Goal: Task Accomplishment & Management: Use online tool/utility

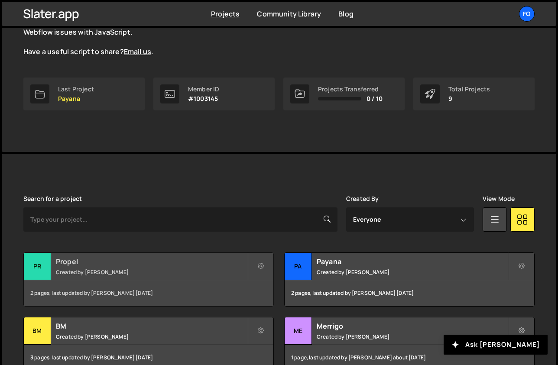
scroll to position [100, 0]
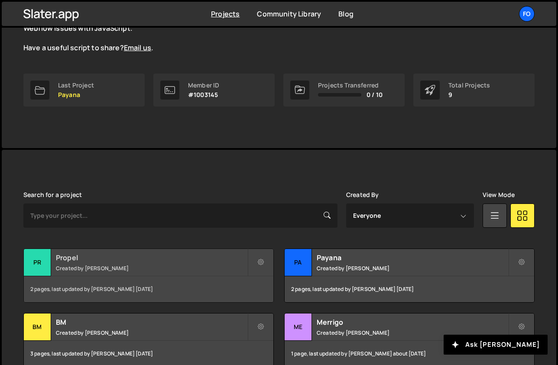
click at [108, 272] on div "Propel Created by [PERSON_NAME]" at bounding box center [148, 262] width 249 height 27
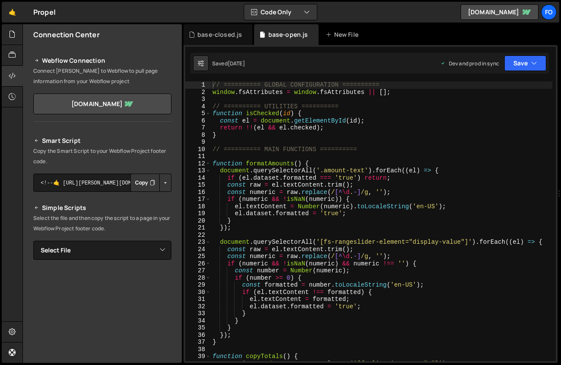
click at [428, 195] on div "// ========== GLOBAL CONFIGURATION ========== window . fsAttributes = window . …" at bounding box center [382, 228] width 342 height 294
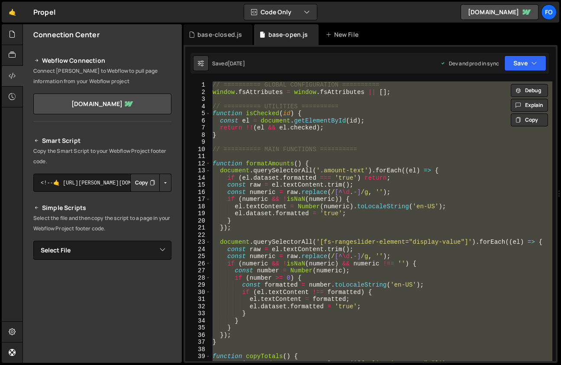
click at [394, 174] on div "// ========== GLOBAL CONFIGURATION ========== window . fsAttributes = window . …" at bounding box center [382, 228] width 342 height 294
click at [267, 249] on div "// ========== GLOBAL CONFIGURATION ========== window . fsAttributes = window . …" at bounding box center [382, 221] width 342 height 280
type textarea "const raw = el.textContent.trim();"
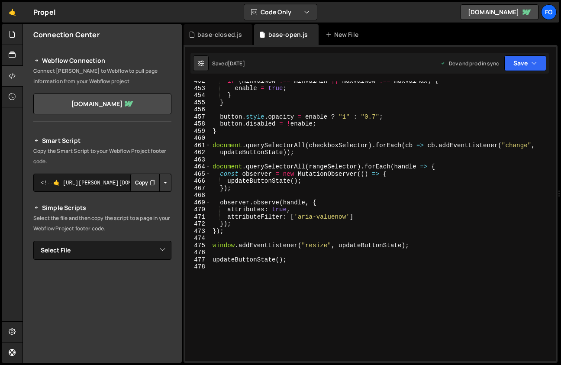
scroll to position [3415, 0]
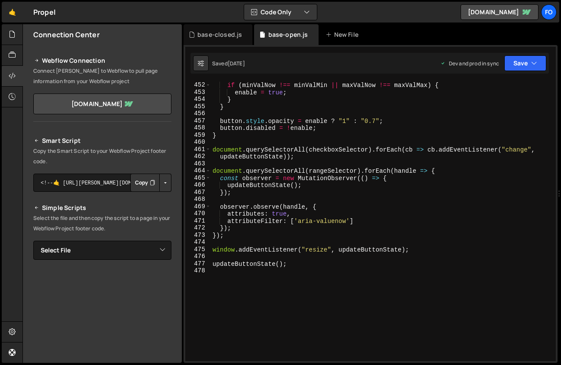
click at [307, 271] on div "if ( minValNow !== minValMin || maxValNow !== maxValMax ) { enable = true ; } }…" at bounding box center [382, 221] width 342 height 294
paste textarea "});"
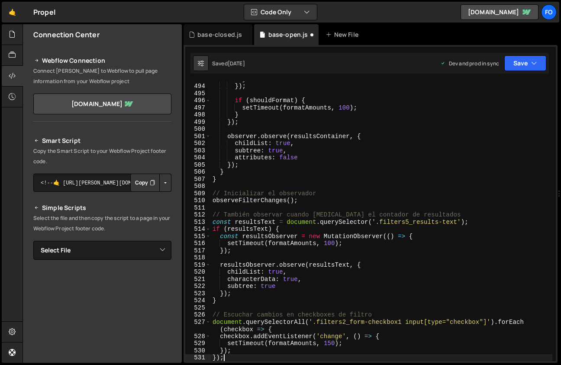
scroll to position [3714, 0]
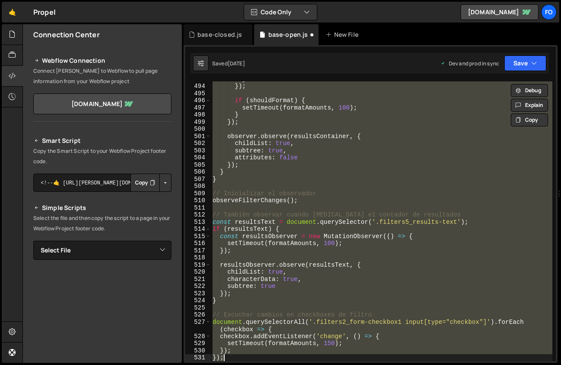
click at [320, 191] on div "} }) ; if ( shouldFormat ) { setTimeout ( formatAmounts , 100 ) ; } }) ; observ…" at bounding box center [382, 221] width 342 height 280
type textarea "// Inicializar el observador"
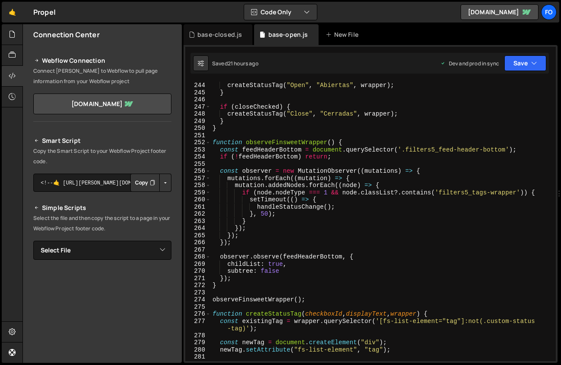
scroll to position [1754, 0]
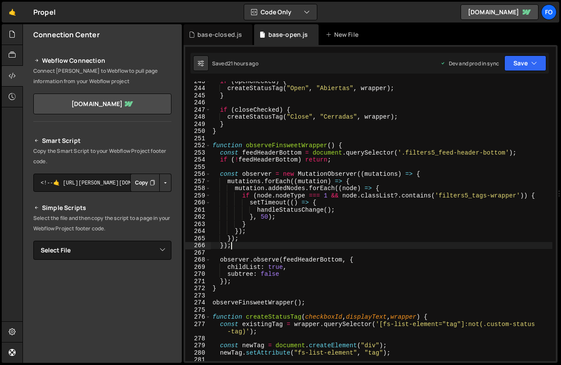
click at [433, 243] on div "if ( openChecked ) { createStatusTag ( "Open" , "Abiertas" , wrapper ) ; } if (…" at bounding box center [382, 225] width 342 height 294
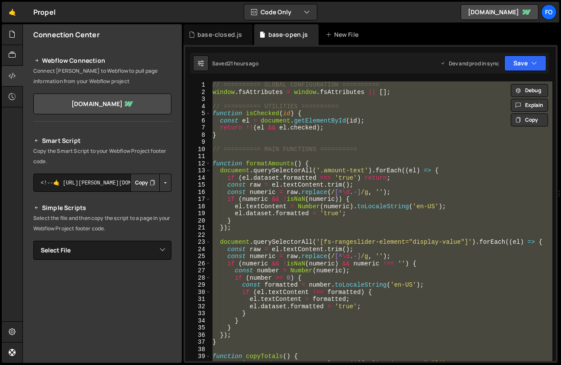
scroll to position [0, 0]
click at [313, 183] on div "// ========== GLOBAL CONFIGURATION ========== window . fsAttributes = window . …" at bounding box center [382, 221] width 342 height 280
paste textarea "}, 500);"
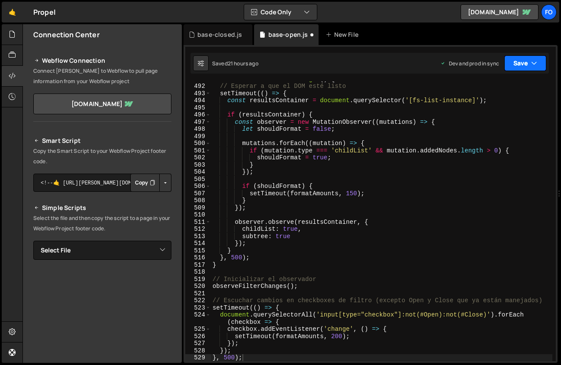
click at [508, 63] on button "Save" at bounding box center [525, 63] width 42 height 16
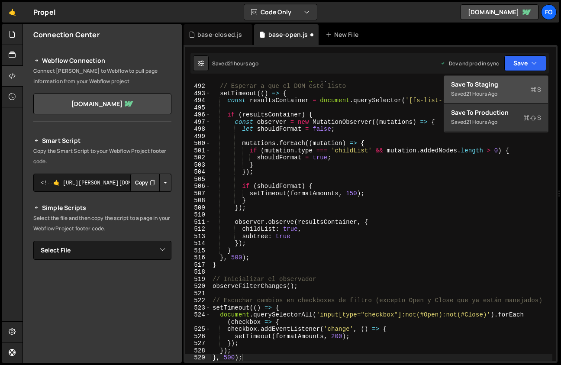
click at [502, 84] on div "Save to Staging S" at bounding box center [496, 84] width 90 height 9
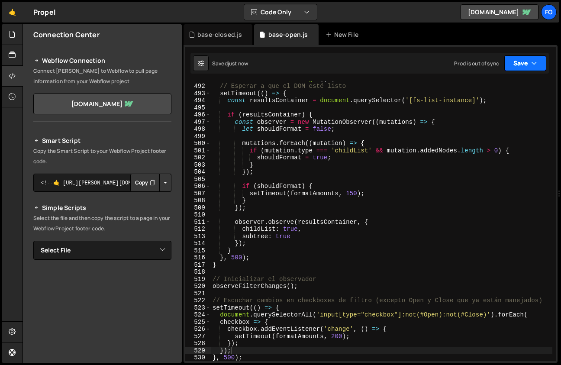
click at [520, 62] on button "Save" at bounding box center [525, 63] width 42 height 16
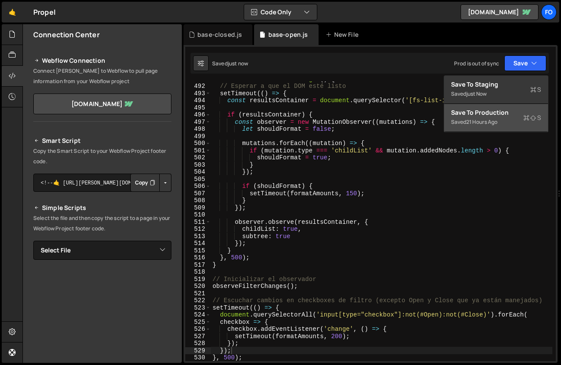
click at [482, 107] on button "Save to Production S Saved 21 hours ago" at bounding box center [496, 118] width 104 height 28
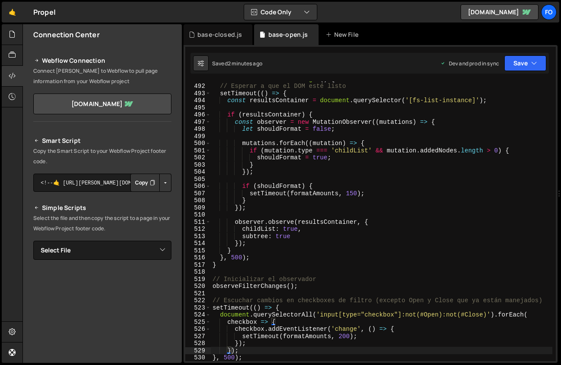
click at [322, 172] on div "function observeFilterChanges ( ) { // Esperar a que el DOM esté listo setTimeo…" at bounding box center [382, 222] width 342 height 294
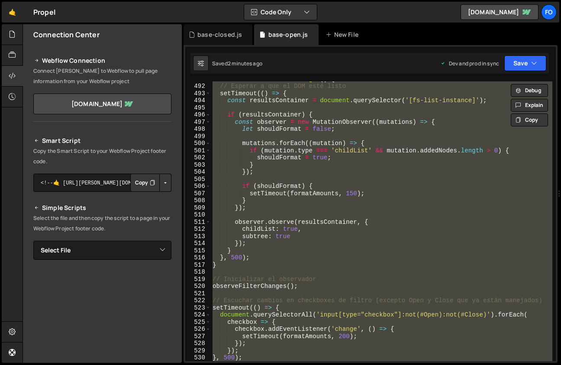
paste textarea "// que dispara el evento 'renderitems' automáticamente"
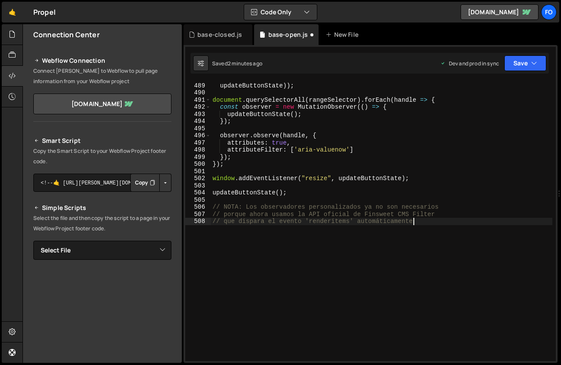
scroll to position [3679, 0]
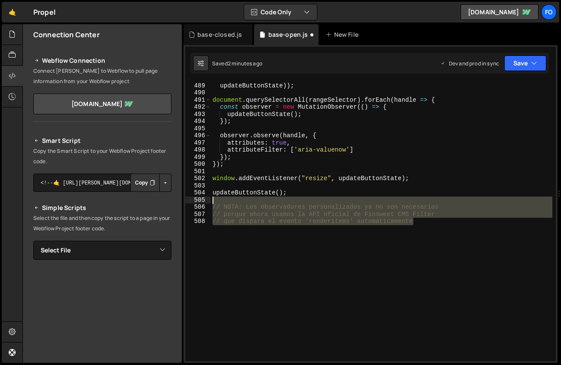
drag, startPoint x: 421, startPoint y: 222, endPoint x: 411, endPoint y: 197, distance: 26.8
click at [411, 197] on div "document . querySelectorAll ( checkboxSelector ) . forEach ( cb => cb . addEven…" at bounding box center [382, 222] width 342 height 294
type textarea "// NOTA: Los observadores personalizados ya no son necesarios"
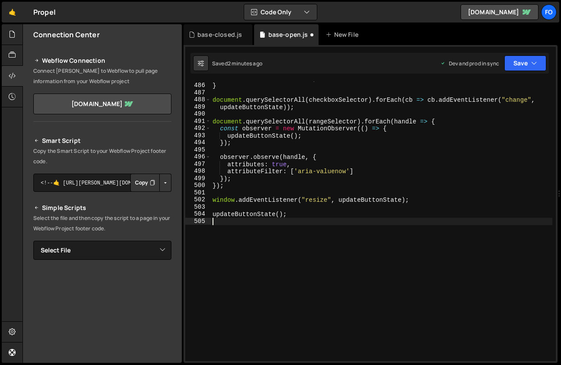
type textarea "updateButtonState();"
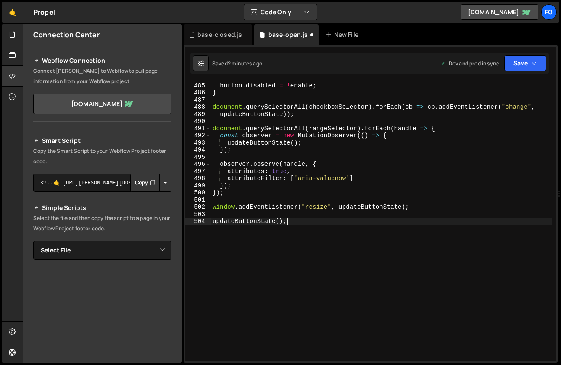
scroll to position [3650, 0]
click at [516, 65] on button "Save" at bounding box center [525, 63] width 42 height 16
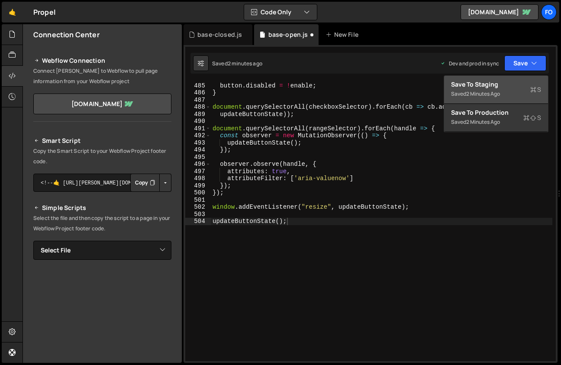
click at [497, 89] on div "Saved 2 minutes ago" at bounding box center [496, 94] width 90 height 10
